Goal: Task Accomplishment & Management: Use online tool/utility

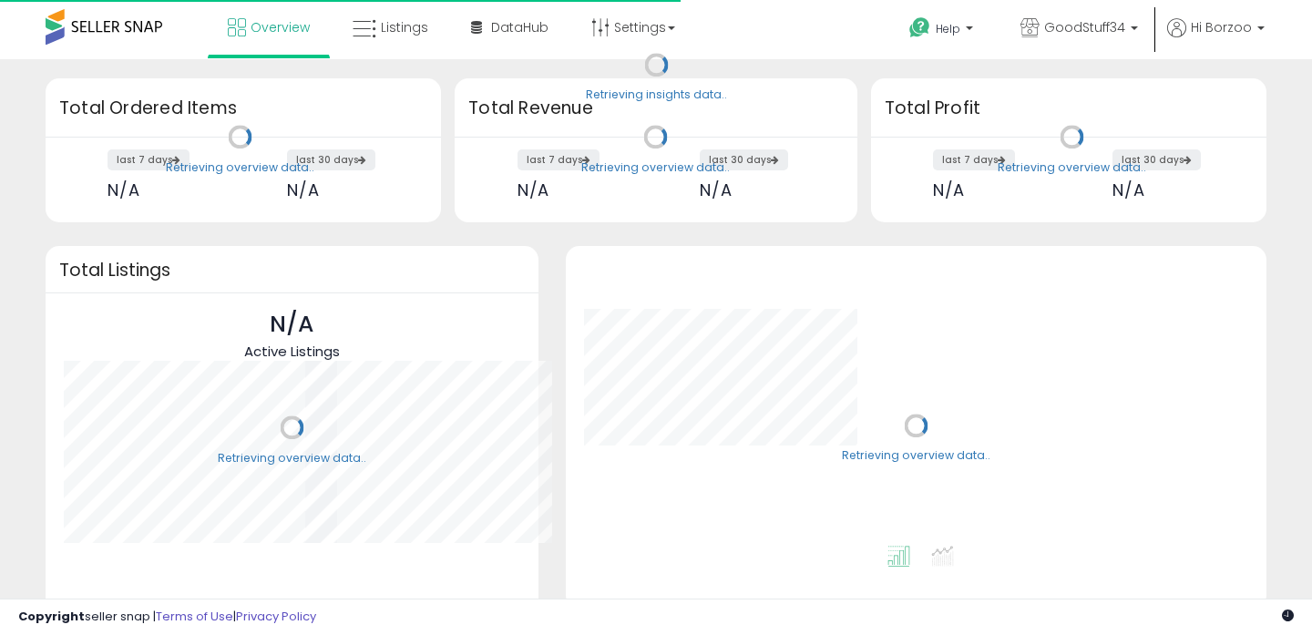
click at [360, 62] on div "Retrieving insights data.. Retrieving overview data.. Total Ordered Items last …" at bounding box center [656, 437] width 1312 height 756
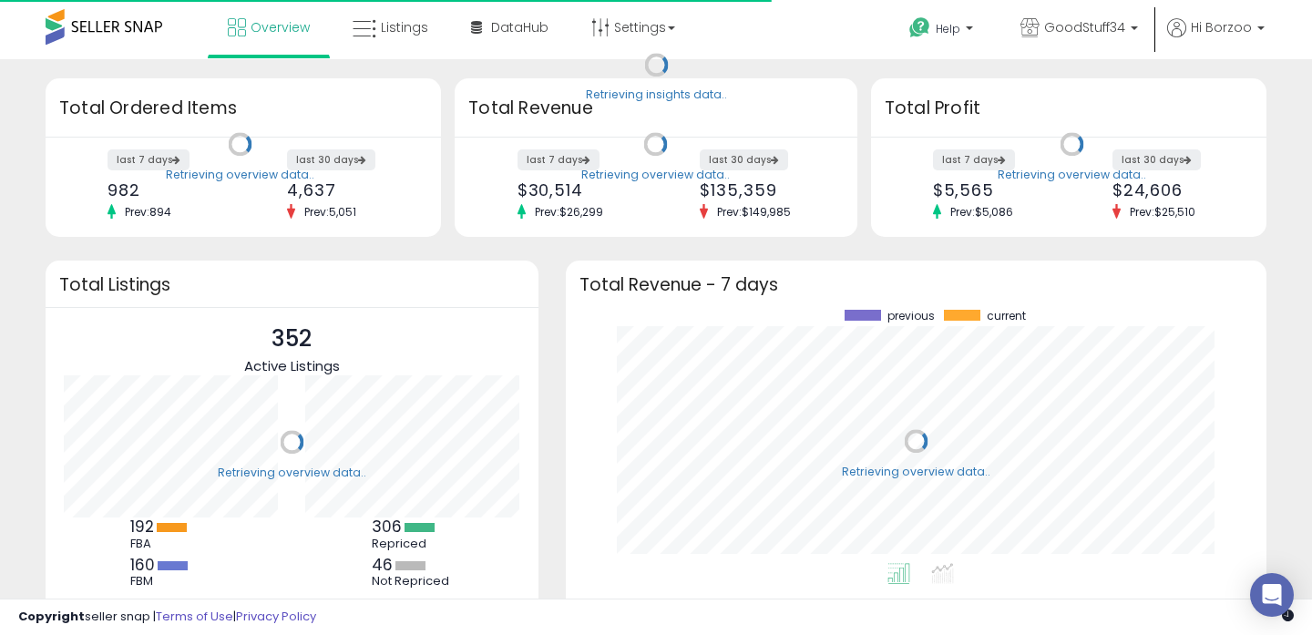
scroll to position [253, 664]
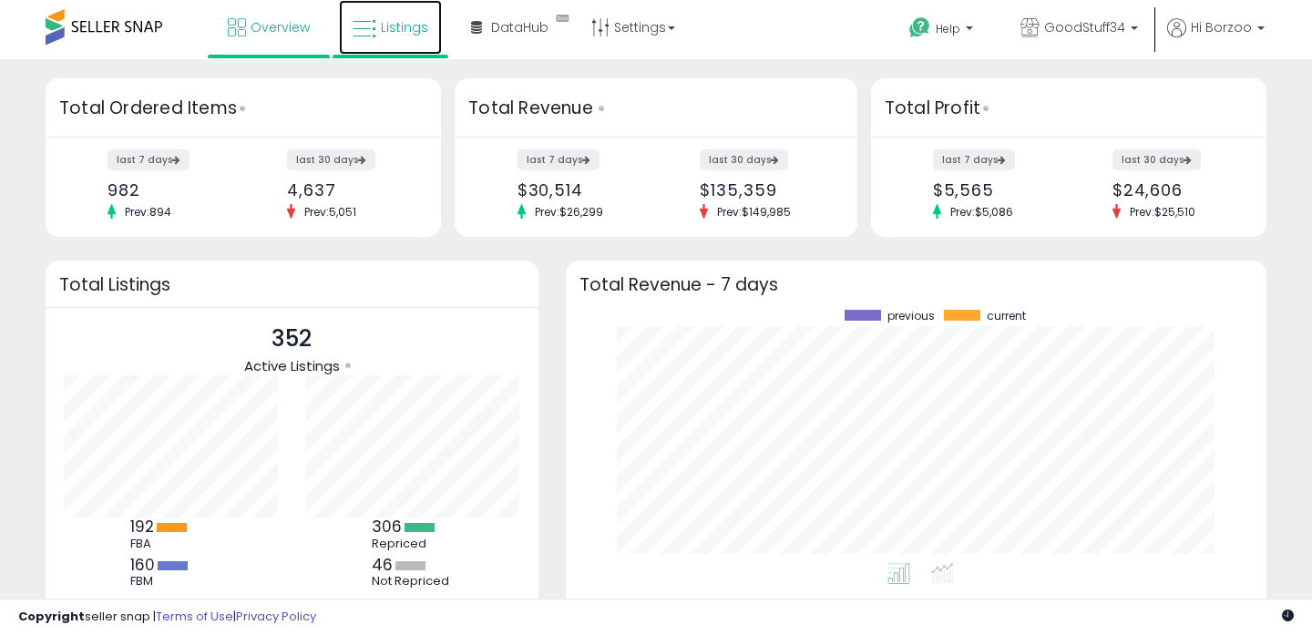
click at [361, 53] on link "Listings" at bounding box center [390, 27] width 103 height 55
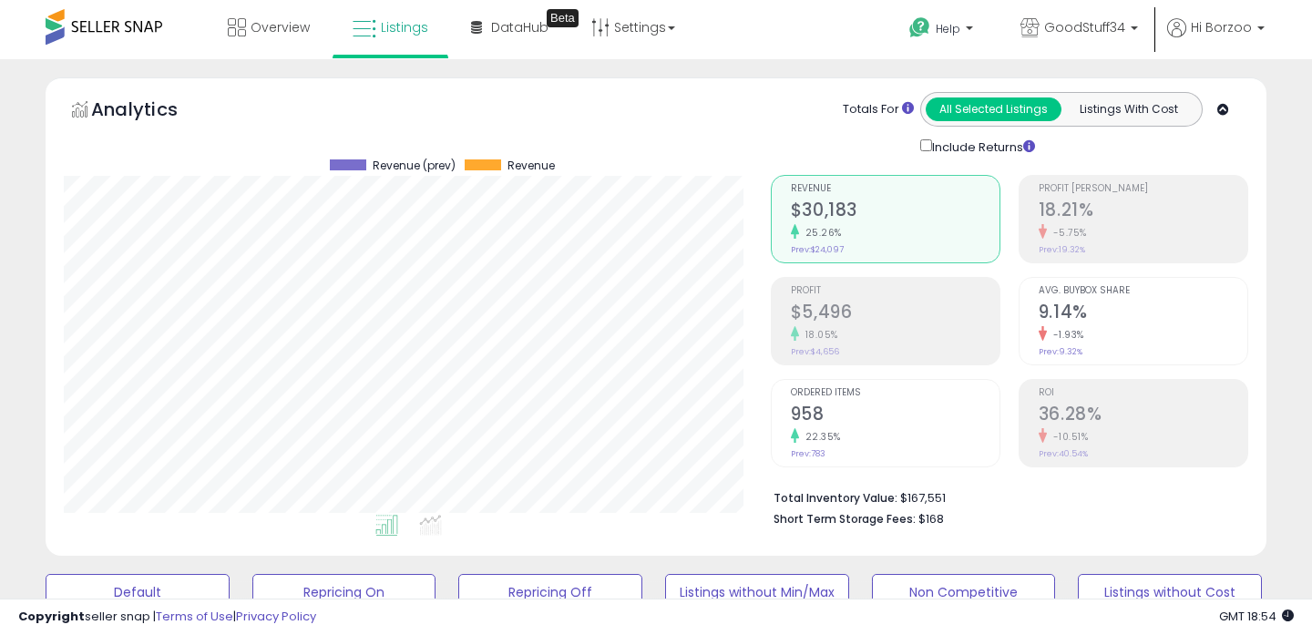
scroll to position [344, 0]
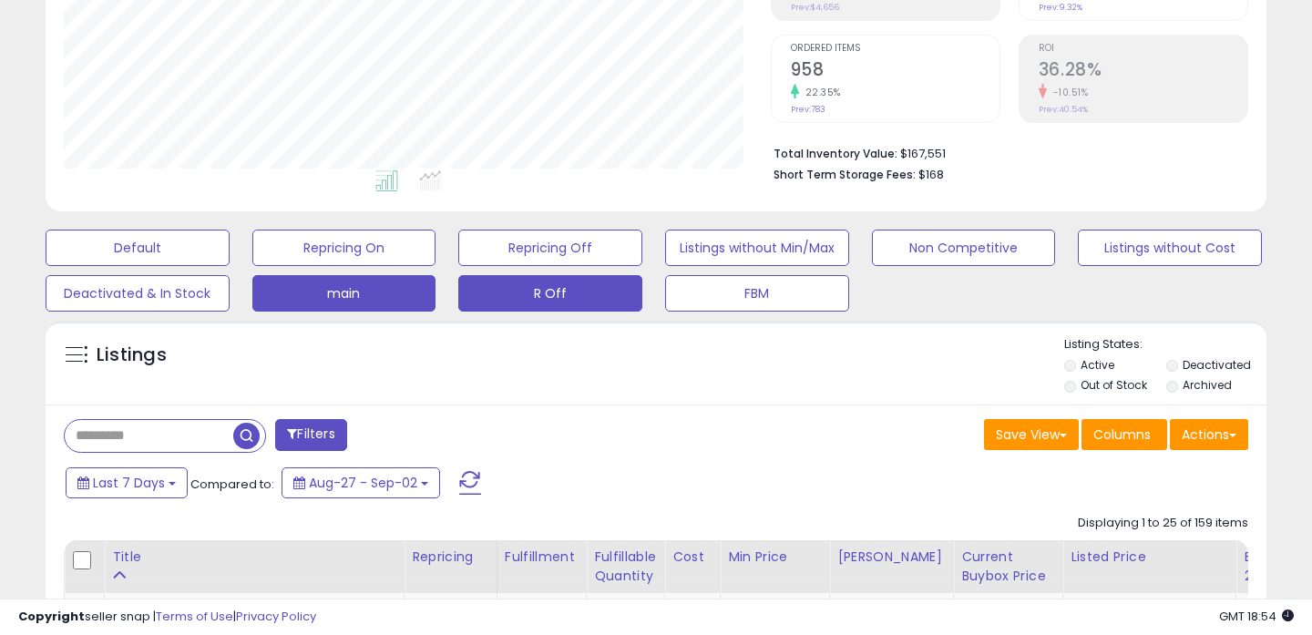
click at [558, 286] on button "R Off" at bounding box center [550, 293] width 184 height 36
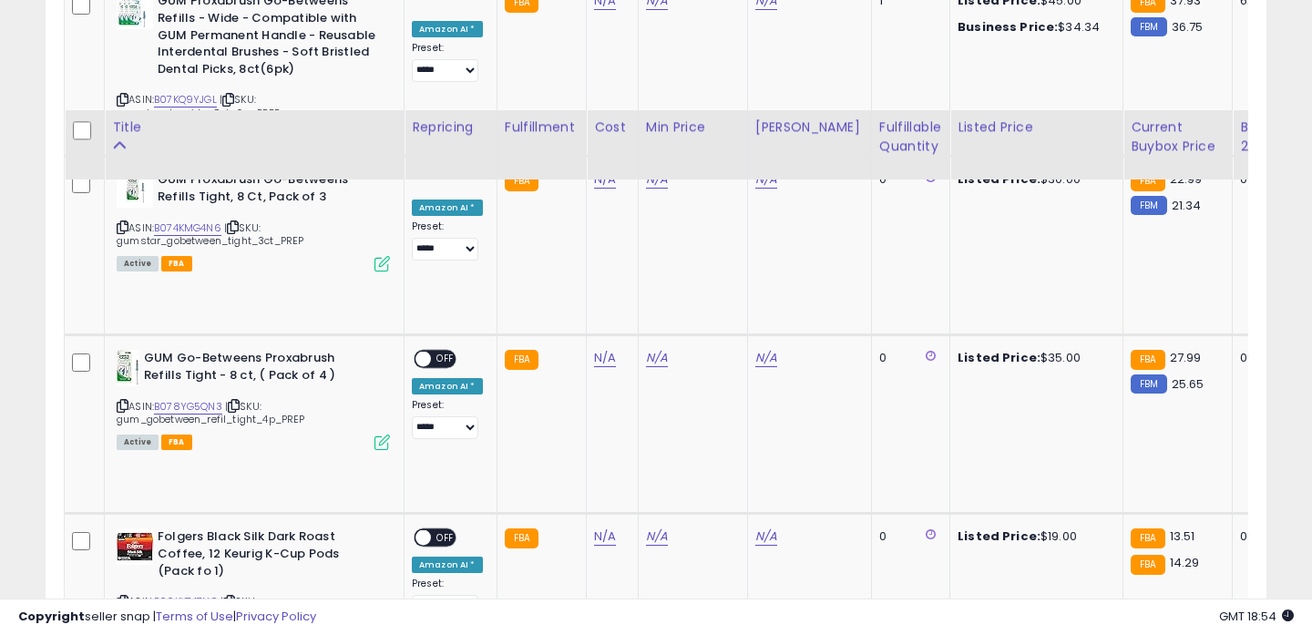
scroll to position [1471, 0]
